Goal: Information Seeking & Learning: Check status

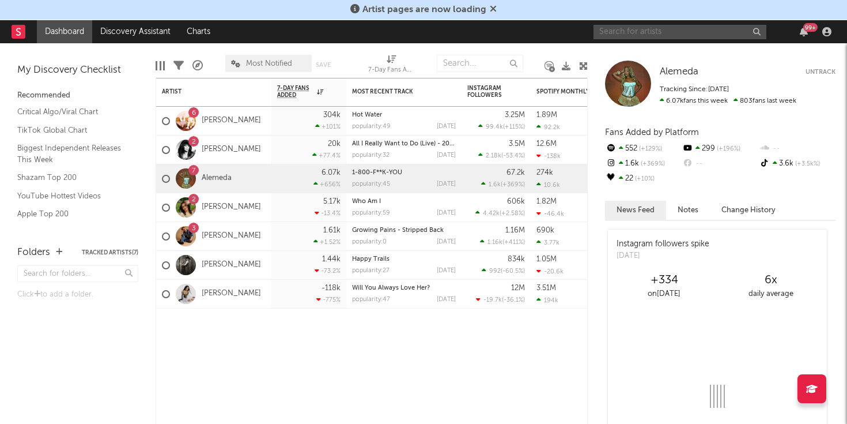
click at [625, 28] on input "text" at bounding box center [680, 32] width 173 height 14
type input "[PERSON_NAME]"
click at [231, 233] on link "[PERSON_NAME]" at bounding box center [231, 236] width 59 height 10
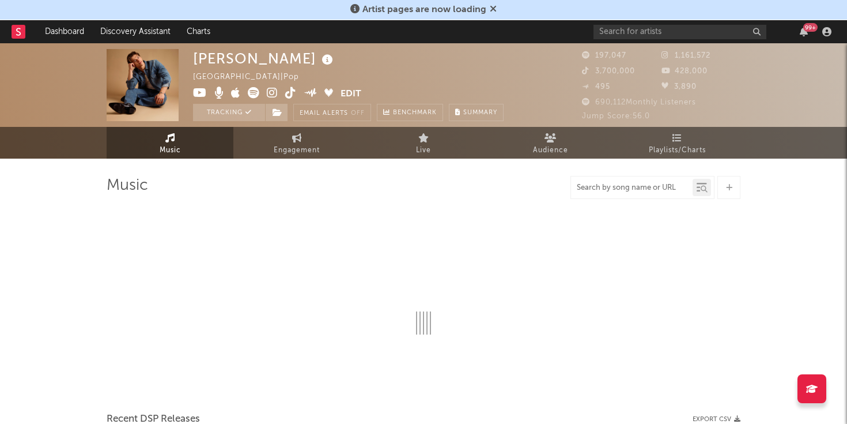
click at [636, 183] on input "text" at bounding box center [632, 187] width 122 height 9
type input "Growing P"
select select "6m"
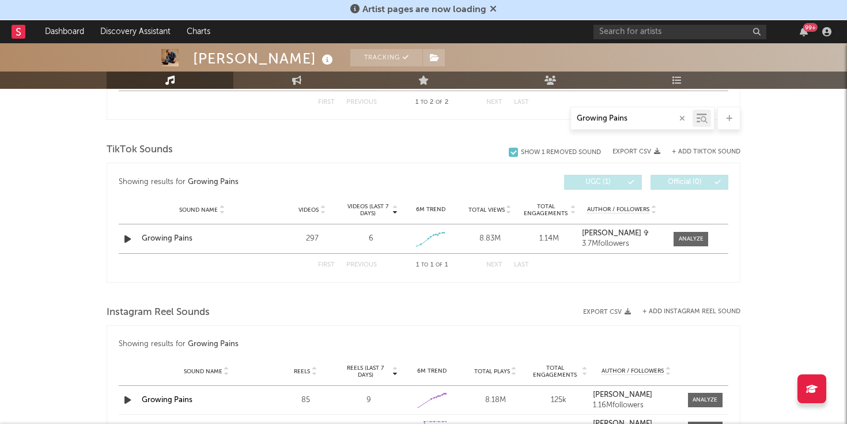
scroll to position [597, 0]
type input "Growing Pains"
click at [694, 241] on div at bounding box center [691, 239] width 25 height 9
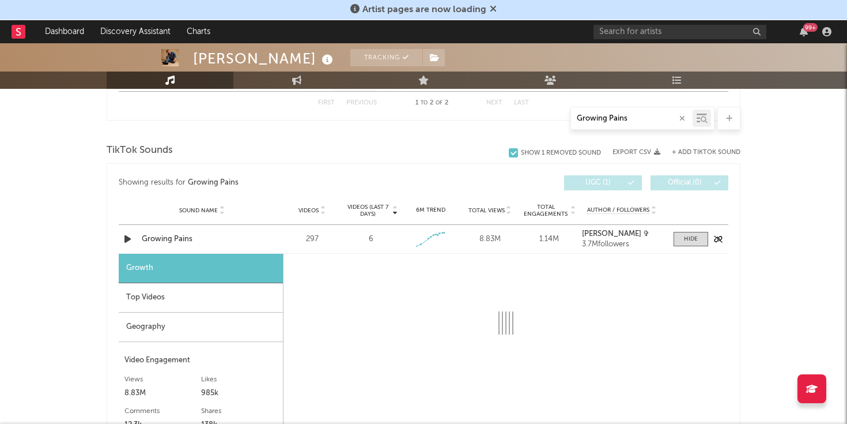
select select "1w"
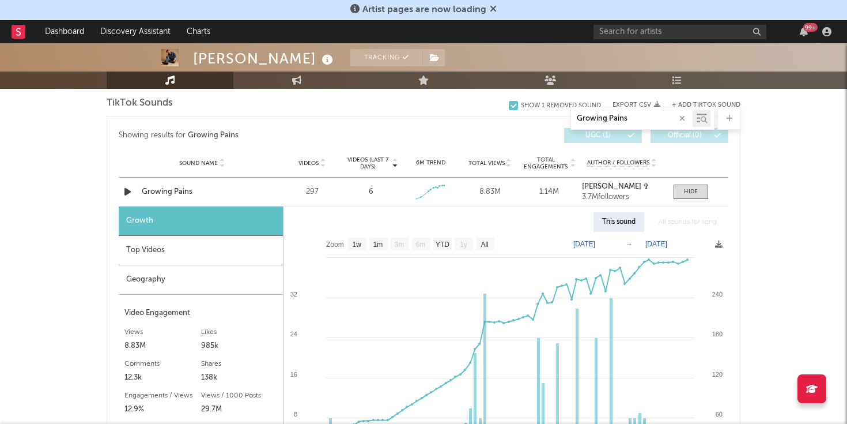
scroll to position [646, 0]
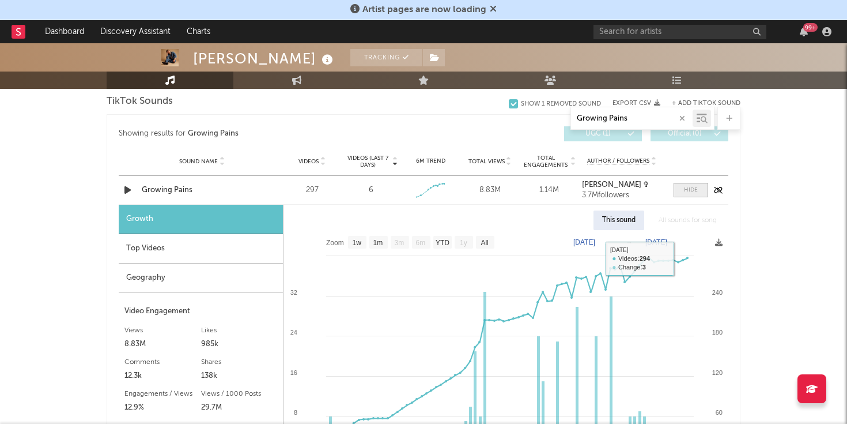
click at [688, 194] on div at bounding box center [691, 190] width 14 height 9
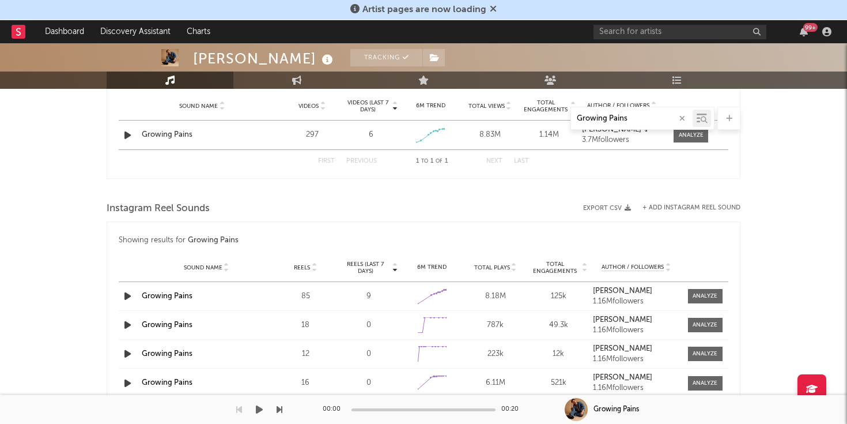
scroll to position [751, 0]
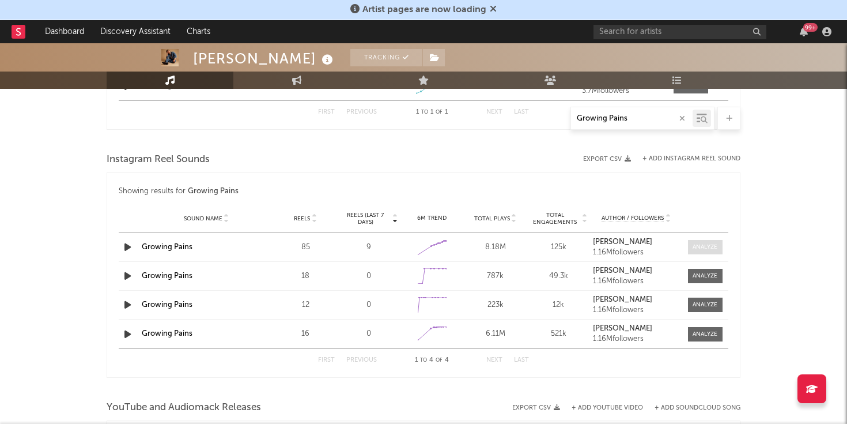
click at [695, 244] on div at bounding box center [705, 247] width 25 height 9
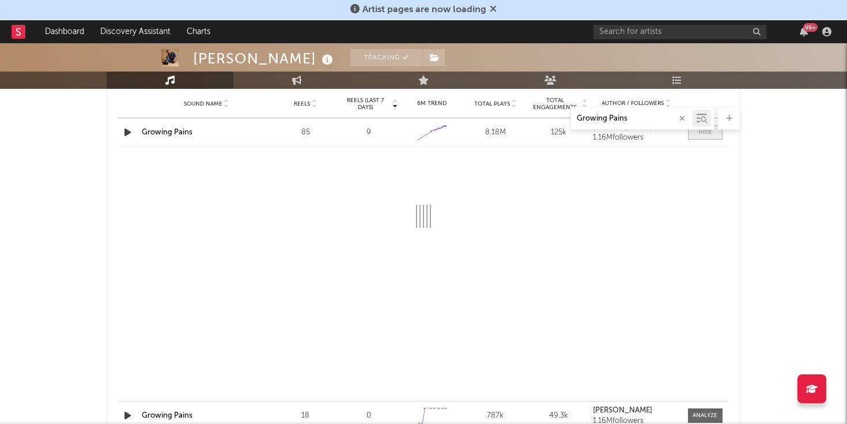
select select "1w"
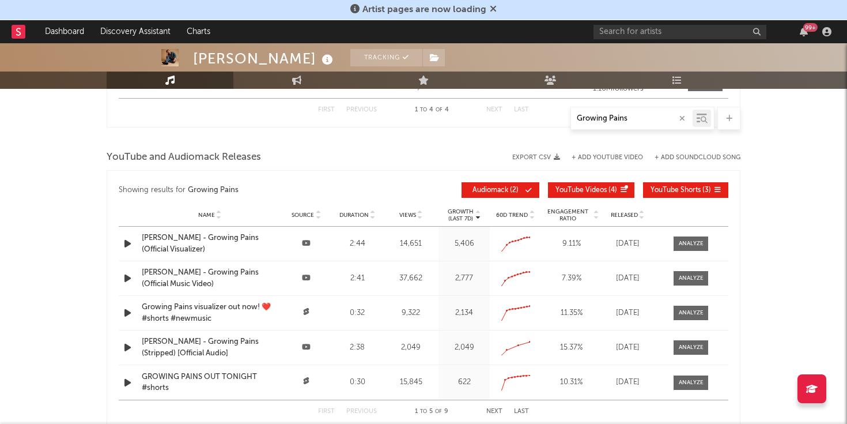
scroll to position [1197, 0]
